Goal: Task Accomplishment & Management: Manage account settings

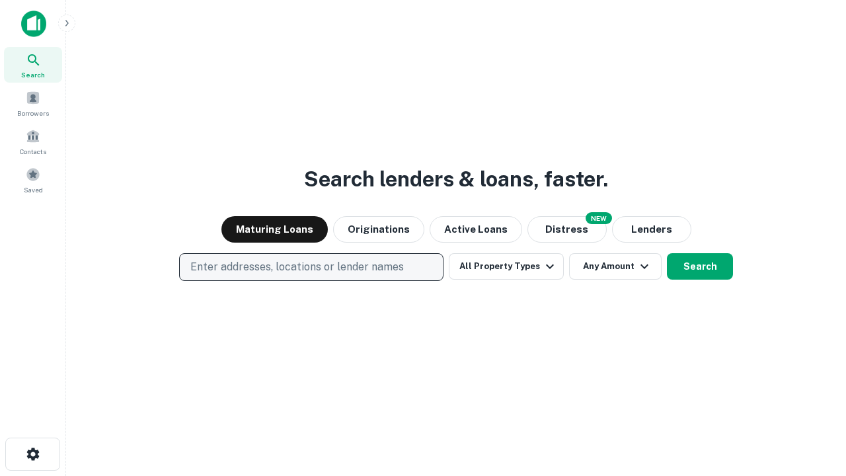
click at [311, 267] on p "Enter addresses, locations or lender names" at bounding box center [296, 267] width 213 height 16
type input "**********"
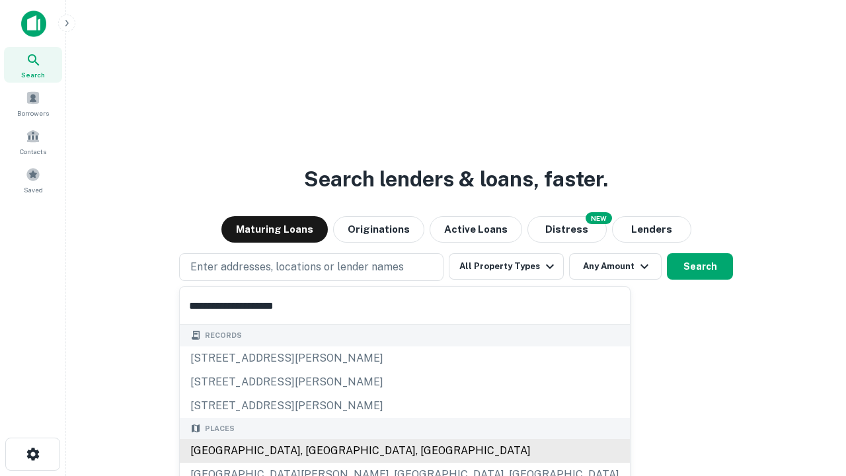
click at [316, 451] on div "Santa Monica, CA, USA" at bounding box center [405, 451] width 450 height 24
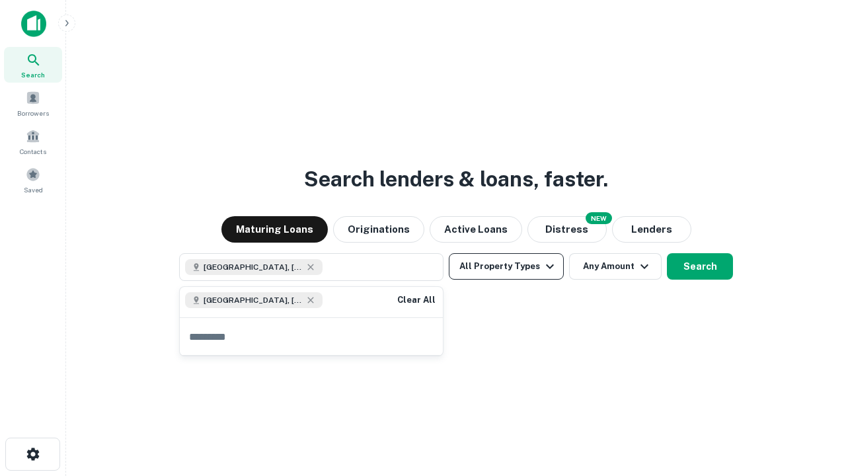
click at [506, 266] on button "All Property Types" at bounding box center [506, 266] width 115 height 26
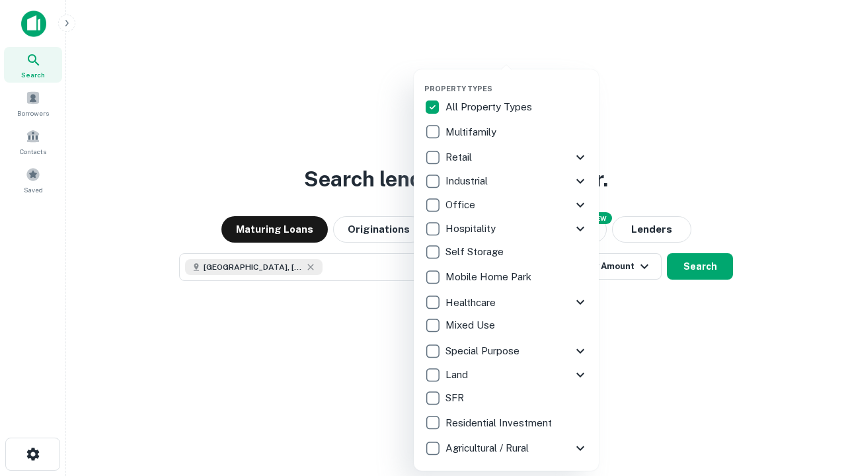
click at [517, 80] on button "button" at bounding box center [516, 80] width 185 height 1
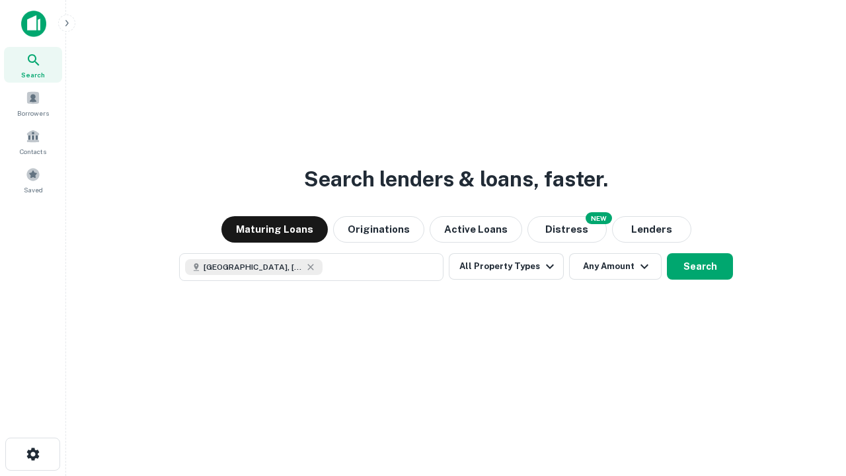
scroll to position [21, 0]
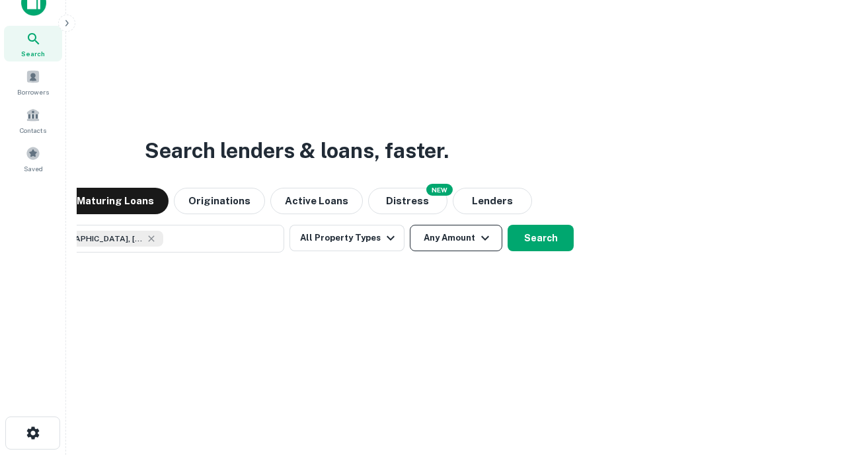
click at [410, 225] on button "Any Amount" at bounding box center [456, 238] width 93 height 26
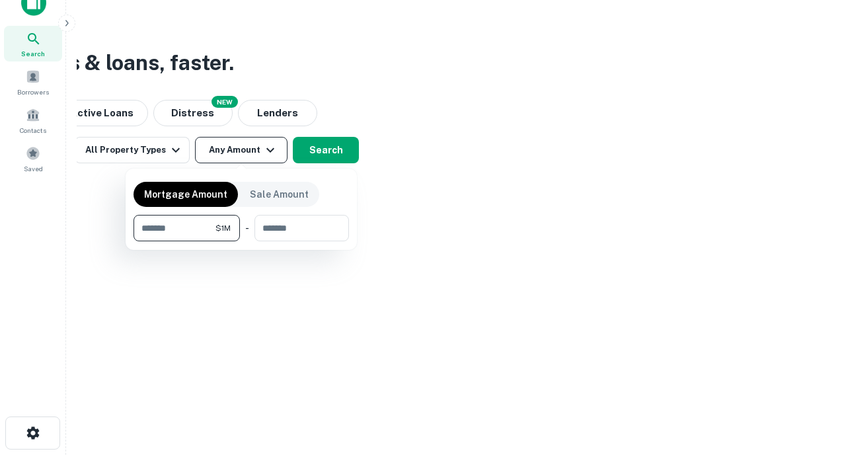
type input "*******"
click at [241, 241] on button "button" at bounding box center [240, 241] width 215 height 1
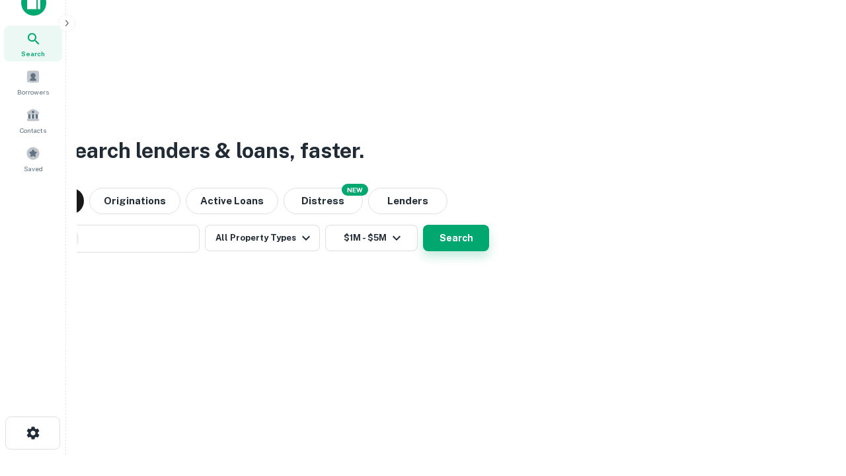
click at [423, 225] on button "Search" at bounding box center [456, 238] width 66 height 26
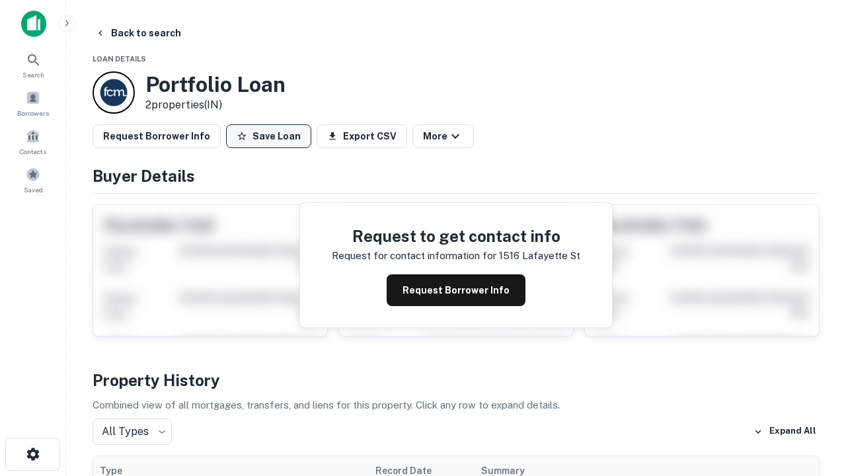
click at [268, 136] on button "Save Loan" at bounding box center [268, 136] width 85 height 24
click at [272, 136] on button "Save Loan" at bounding box center [268, 136] width 85 height 24
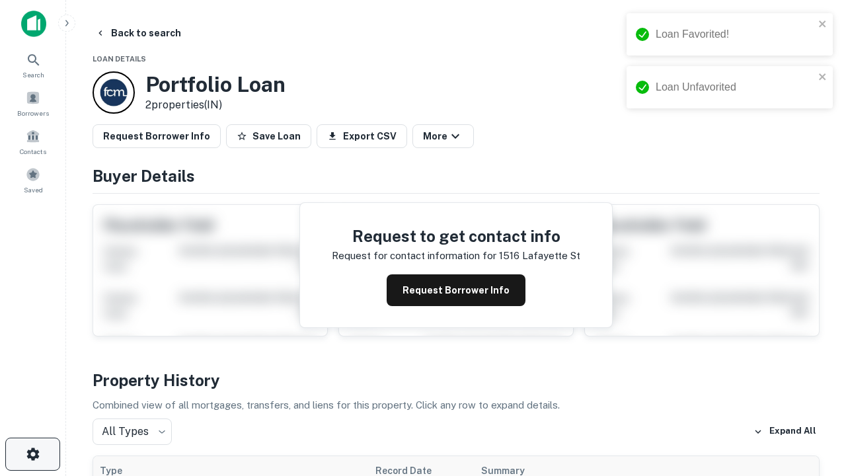
click at [32, 454] on icon "button" at bounding box center [33, 454] width 16 height 16
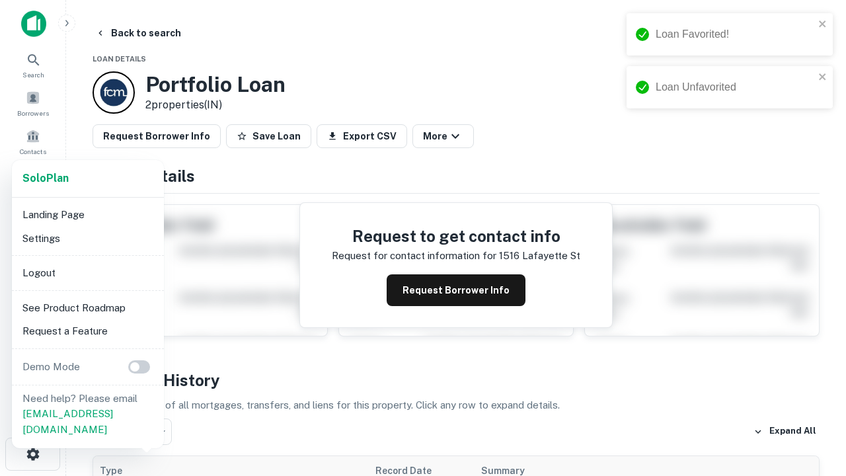
click at [87, 272] on li "Logout" at bounding box center [87, 273] width 141 height 24
